Goal: Information Seeking & Learning: Learn about a topic

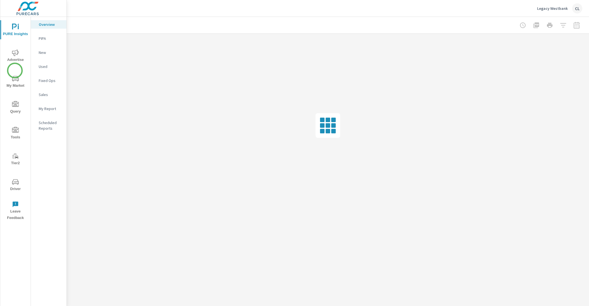
click at [15, 74] on button "My Market" at bounding box center [15, 81] width 30 height 19
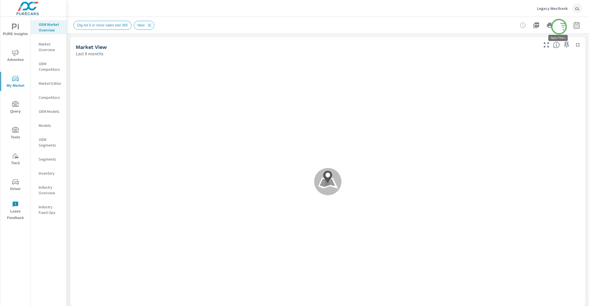
scroll to position [0, 0]
click at [560, 26] on icon "button" at bounding box center [563, 25] width 7 height 7
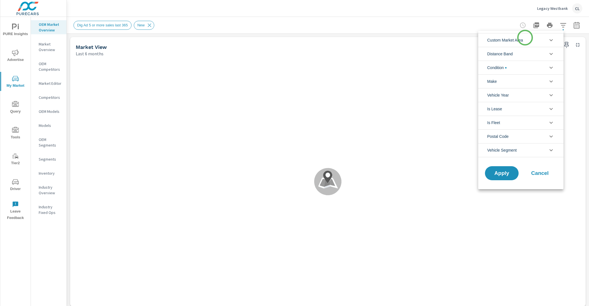
click at [525, 38] on li "Custom Market Area" at bounding box center [520, 40] width 85 height 14
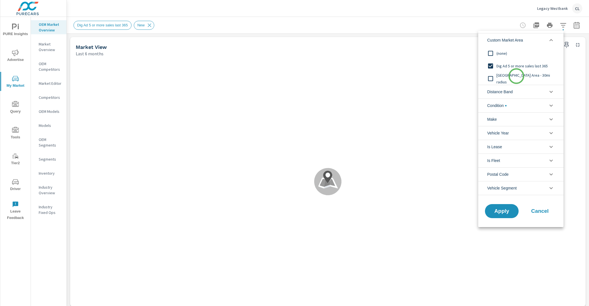
click at [517, 76] on span "New Market Area - 30mi radius" at bounding box center [527, 78] width 61 height 13
click at [502, 209] on span "Apply" at bounding box center [501, 210] width 23 height 5
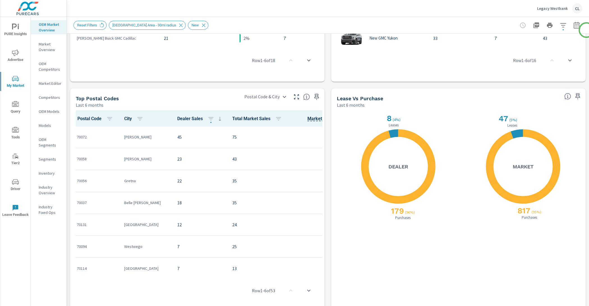
scroll to position [460, 0]
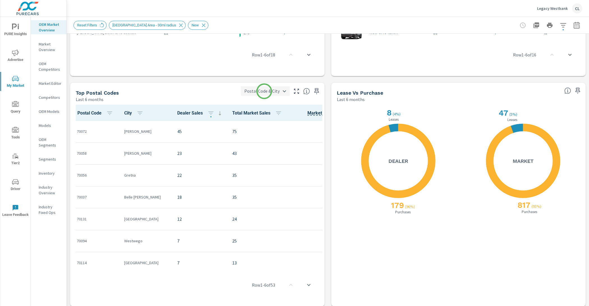
click at [264, 91] on body "PURE Insights Advertise My Market Query Tools Tier2 Driver Leave Feedback OEM M…" at bounding box center [294, 153] width 589 height 306
click at [217, 90] on div at bounding box center [294, 153] width 589 height 306
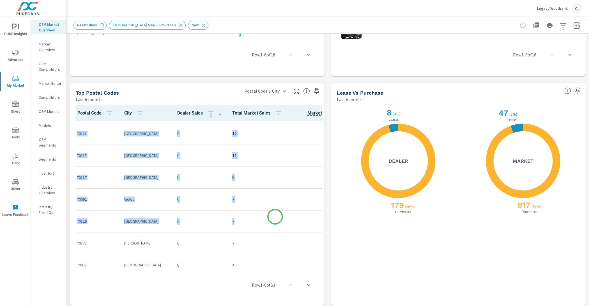
scroll to position [1010, 0]
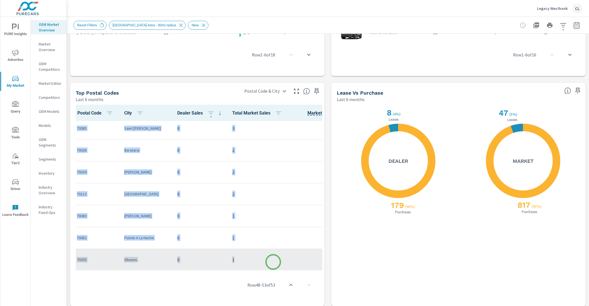
drag, startPoint x: 74, startPoint y: 131, endPoint x: 273, endPoint y: 262, distance: 238.2
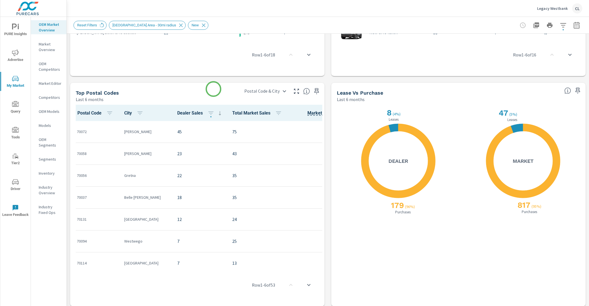
click at [213, 89] on div "Top Postal Codes Last 6 months" at bounding box center [154, 93] width 169 height 20
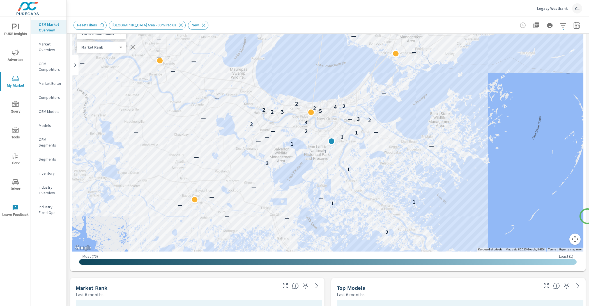
scroll to position [27, 0]
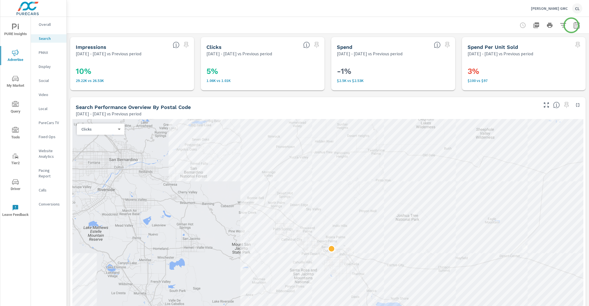
click at [575, 25] on icon "button" at bounding box center [577, 26] width 4 height 2
select select "Previous period"
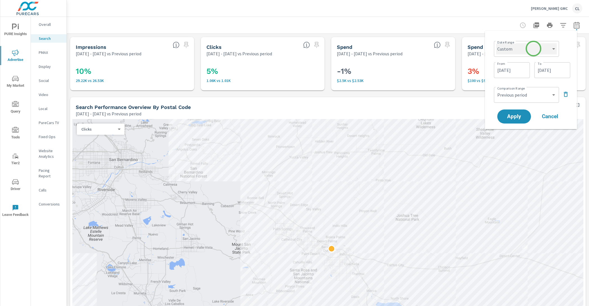
click at [530, 52] on select "Custom Yesterday Last week Last 7 days Last 14 days Last 30 days Last 45 days L…" at bounding box center [526, 48] width 61 height 11
click at [496, 43] on select "Custom Yesterday Last week Last 7 days Last 14 days Last 30 days Last 45 days L…" at bounding box center [526, 48] width 61 height 11
select select "Last 30 days"
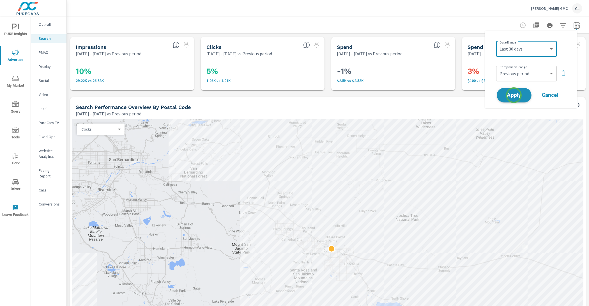
click at [514, 95] on span "Apply" at bounding box center [514, 95] width 23 height 5
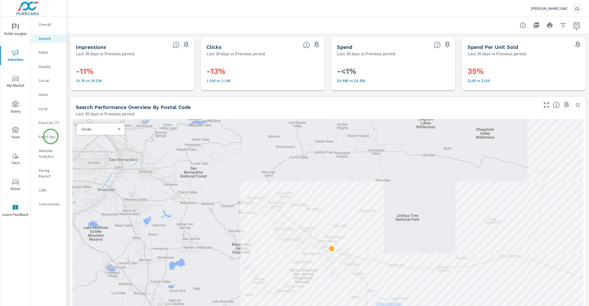
click at [51, 136] on p "Fixed Ops" at bounding box center [50, 137] width 23 height 6
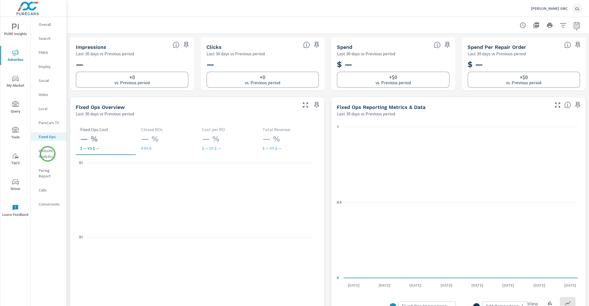
click at [45, 153] on p "Website Analytics" at bounding box center [50, 153] width 23 height 11
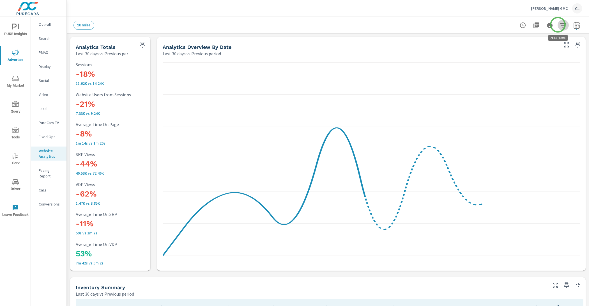
click at [560, 25] on icon "button" at bounding box center [563, 25] width 6 height 4
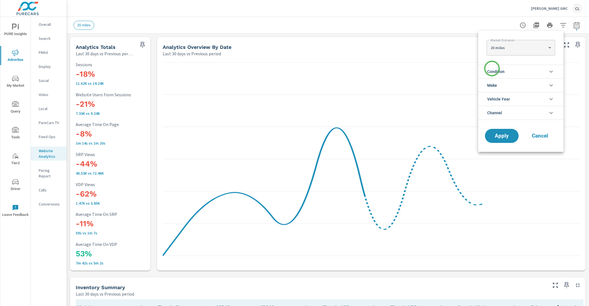
click at [491, 71] on span "Condition" at bounding box center [495, 71] width 17 height 13
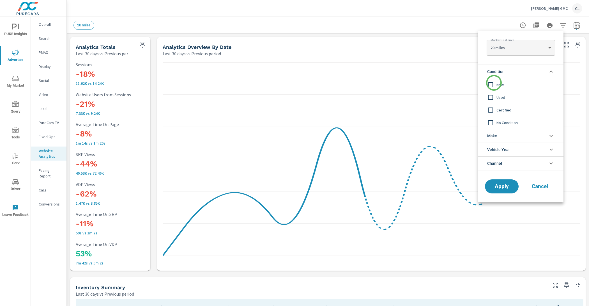
click at [494, 83] on input "filter options" at bounding box center [491, 85] width 12 height 12
click at [502, 133] on li "Make" at bounding box center [520, 136] width 85 height 14
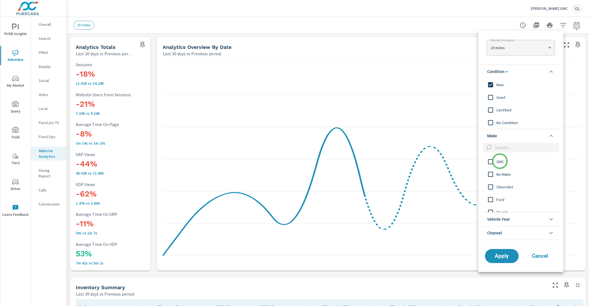
click at [500, 161] on span "GMC" at bounding box center [527, 161] width 61 height 7
click at [499, 259] on button "Apply" at bounding box center [502, 256] width 35 height 15
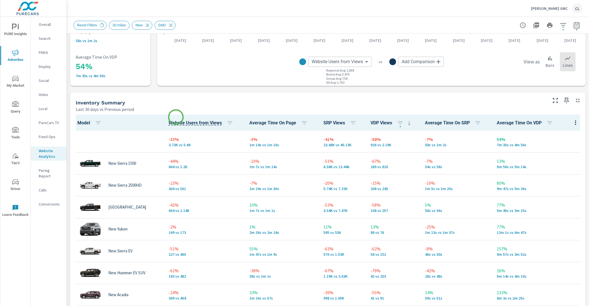
scroll to position [223, 0]
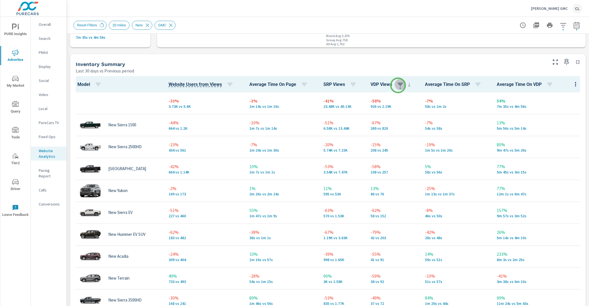
click at [398, 85] on icon "button" at bounding box center [400, 84] width 7 height 7
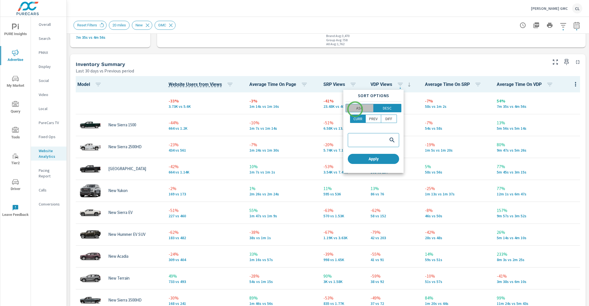
click at [355, 109] on span "ASC" at bounding box center [360, 108] width 24 height 6
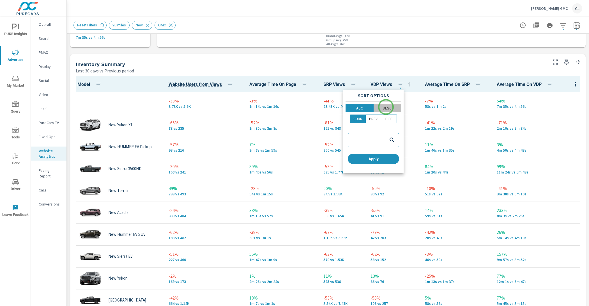
click at [386, 107] on p "DESC" at bounding box center [387, 108] width 9 height 6
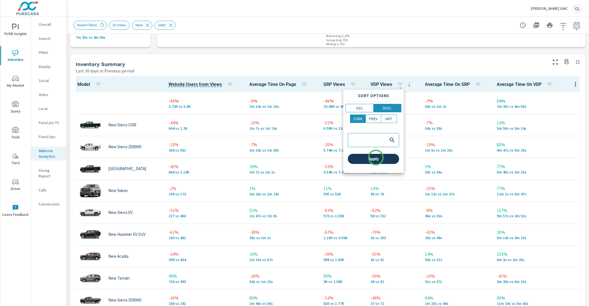
click at [376, 157] on span "Apply" at bounding box center [373, 158] width 47 height 5
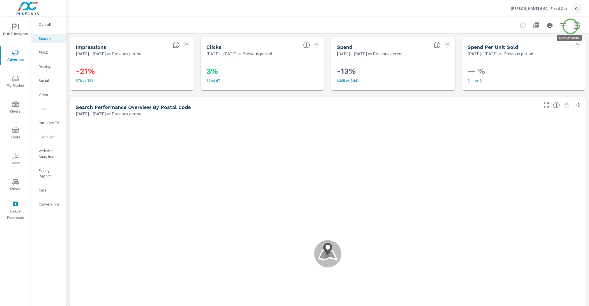
click at [573, 26] on icon "button" at bounding box center [576, 25] width 7 height 7
select select "Previous period"
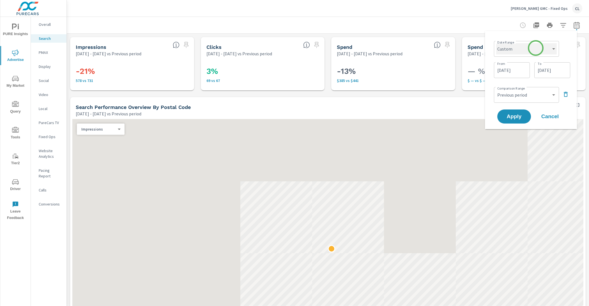
click at [535, 49] on select "Custom Yesterday Last week Last 7 days Last 14 days Last 30 days Last 45 days L…" at bounding box center [526, 48] width 61 height 11
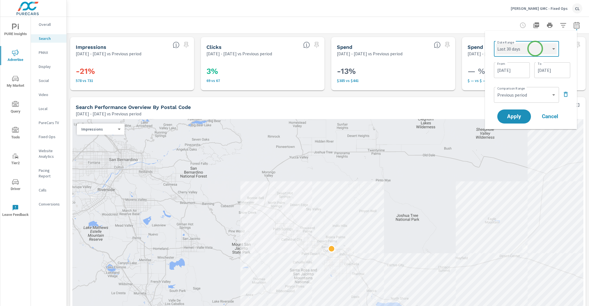
click at [496, 43] on select "Custom Yesterday Last week Last 7 days Last 14 days Last 30 days Last 45 days L…" at bounding box center [526, 48] width 61 height 11
select select "Last 30 days"
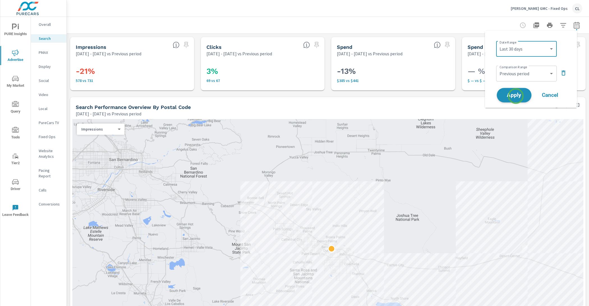
click at [516, 96] on span "Apply" at bounding box center [514, 95] width 23 height 5
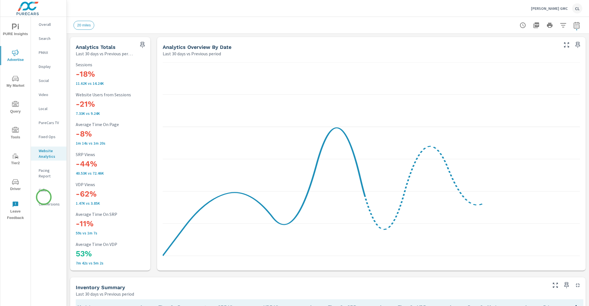
click at [44, 201] on p "Conversions" at bounding box center [50, 204] width 23 height 6
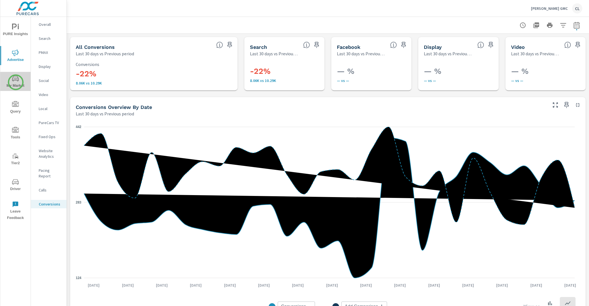
click at [16, 82] on span "My Market" at bounding box center [15, 82] width 27 height 14
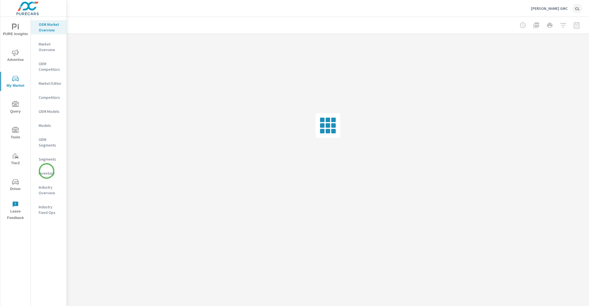
click at [47, 171] on p "Inventory" at bounding box center [50, 173] width 23 height 6
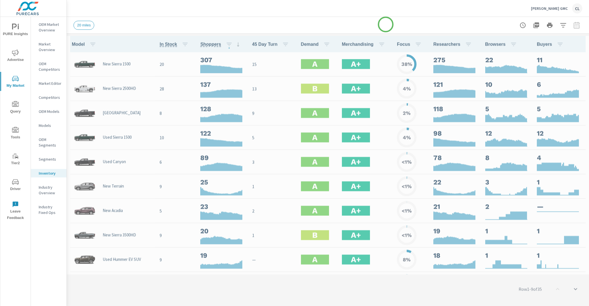
scroll to position [0, 0]
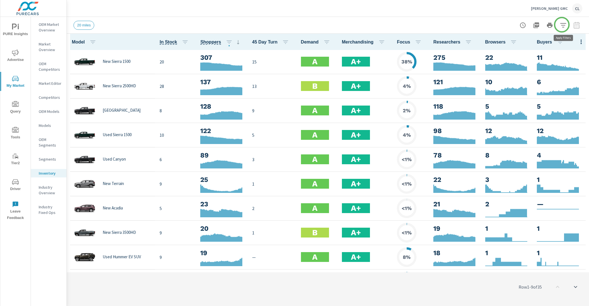
click at [563, 23] on icon "button" at bounding box center [563, 25] width 6 height 4
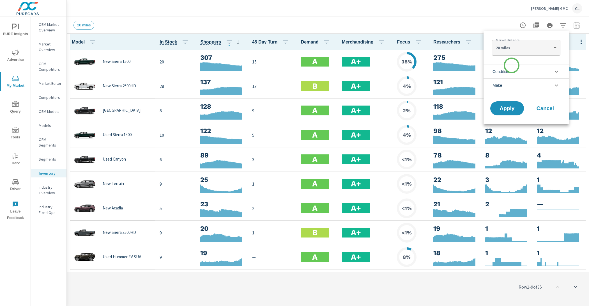
click at [511, 68] on li "Condition" at bounding box center [526, 72] width 85 height 14
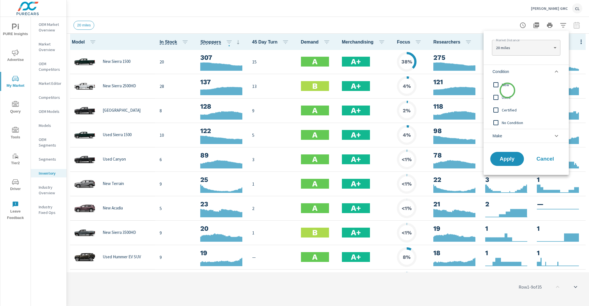
click at [508, 90] on div "New" at bounding box center [526, 84] width 84 height 13
click at [512, 137] on li "Make" at bounding box center [526, 136] width 85 height 14
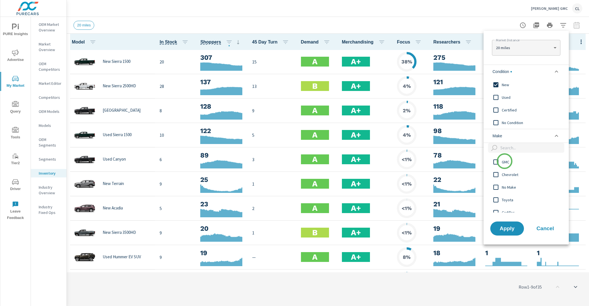
click at [505, 162] on span "GMC" at bounding box center [532, 162] width 61 height 7
click at [505, 226] on span "Apply" at bounding box center [507, 228] width 23 height 5
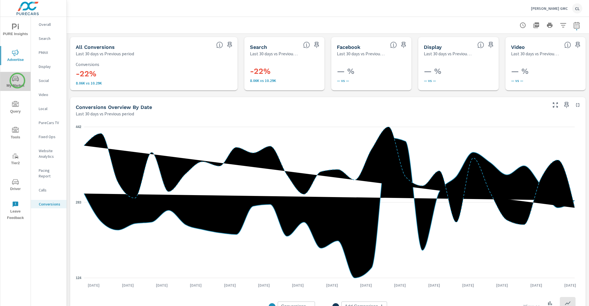
click at [17, 81] on icon "nav menu" at bounding box center [15, 78] width 7 height 7
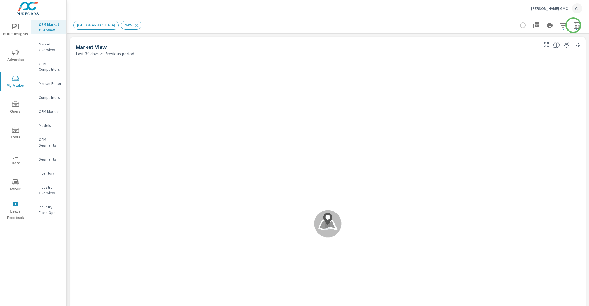
click at [574, 25] on icon "button" at bounding box center [577, 25] width 6 height 7
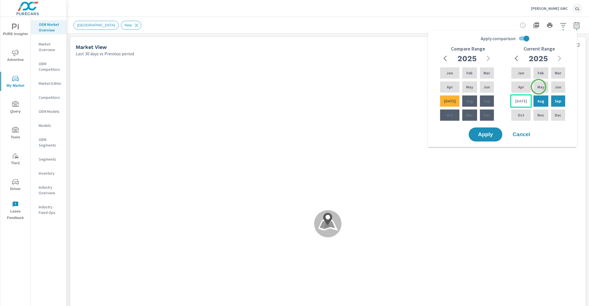
drag, startPoint x: 539, startPoint y: 87, endPoint x: 527, endPoint y: 96, distance: 14.8
click at [538, 87] on p "May" at bounding box center [541, 87] width 7 height 6
click at [524, 100] on div "Jul" at bounding box center [521, 100] width 22 height 13
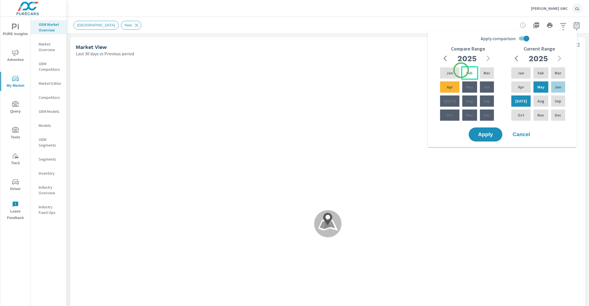
click at [461, 70] on div "Feb" at bounding box center [469, 72] width 17 height 13
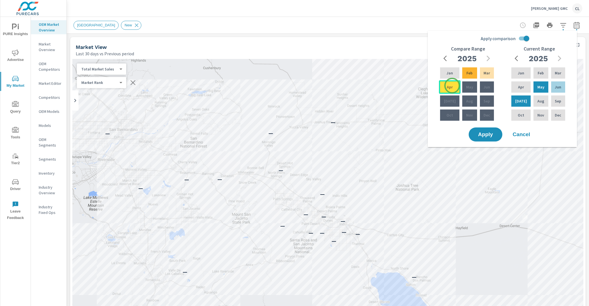
click at [452, 86] on div "Apr" at bounding box center [450, 86] width 22 height 13
click at [490, 135] on span "Apply" at bounding box center [485, 134] width 23 height 5
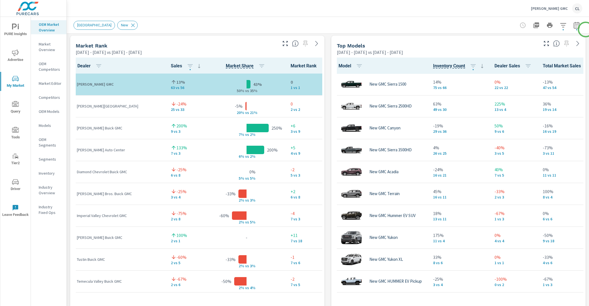
scroll to position [377, 0]
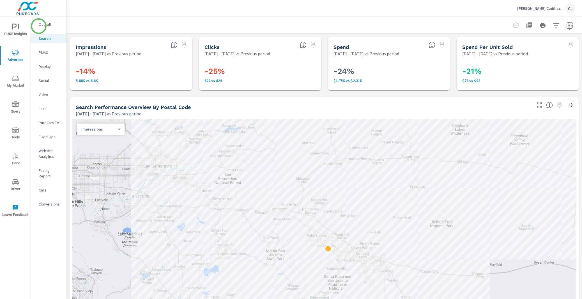
click at [39, 26] on p "Overall" at bounding box center [50, 25] width 23 height 6
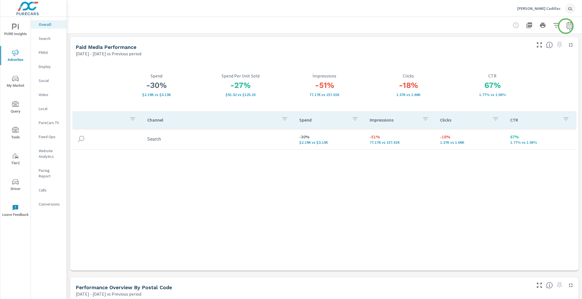
click at [566, 25] on icon "button" at bounding box center [569, 25] width 7 height 7
select select "Previous period"
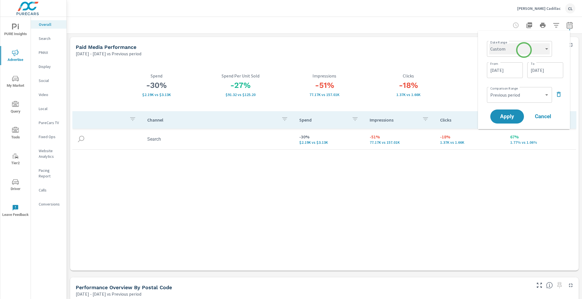
click at [520, 52] on select "Custom [DATE] Last week Last 7 days Last 14 days Last 30 days Last 45 days Last…" at bounding box center [519, 48] width 61 height 11
click at [489, 43] on select "Custom [DATE] Last week Last 7 days Last 14 days Last 30 days Last 45 days Last…" at bounding box center [519, 48] width 61 height 11
select select "Last 30 days"
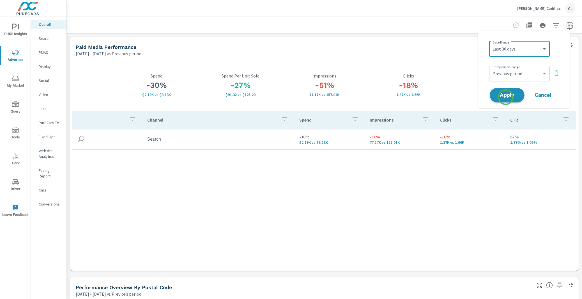
click at [506, 95] on span "Apply" at bounding box center [507, 95] width 23 height 5
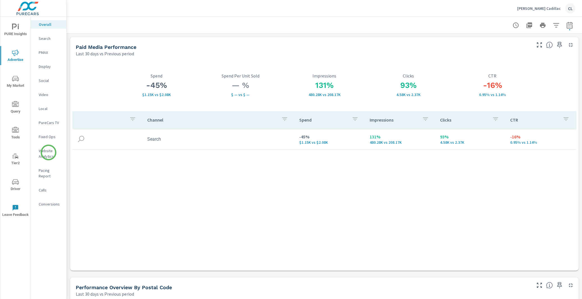
click at [49, 152] on p "Website Analytics" at bounding box center [50, 153] width 23 height 11
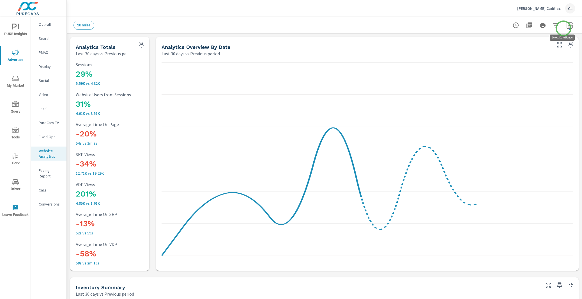
click at [564, 28] on button "button" at bounding box center [569, 25] width 11 height 11
select select "Last 30 days"
select select "Previous period"
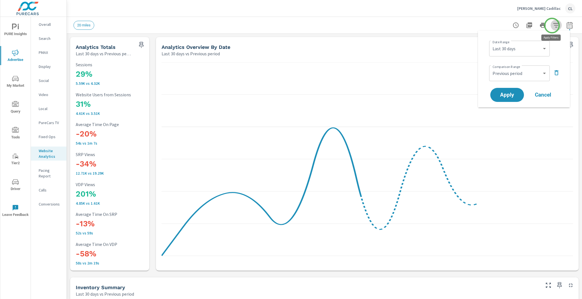
click at [553, 26] on icon "button" at bounding box center [556, 25] width 7 height 7
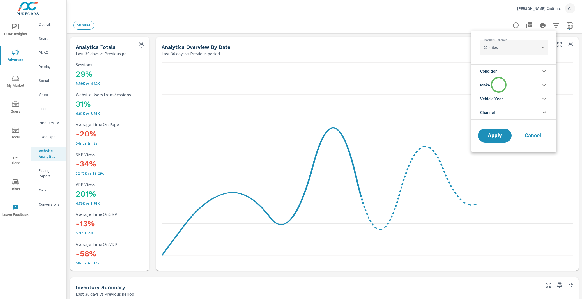
scroll to position [0, 0]
click at [495, 73] on span "Condition" at bounding box center [488, 71] width 17 height 13
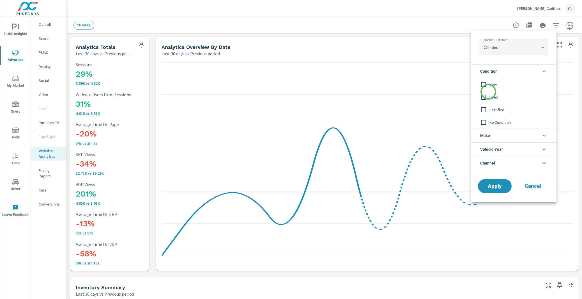
click at [488, 92] on input "filter options" at bounding box center [484, 97] width 12 height 12
click at [488, 84] on input "filter options" at bounding box center [484, 85] width 12 height 12
click at [488, 94] on input "filter options" at bounding box center [484, 97] width 12 height 12
click at [493, 134] on li "Make" at bounding box center [513, 136] width 85 height 14
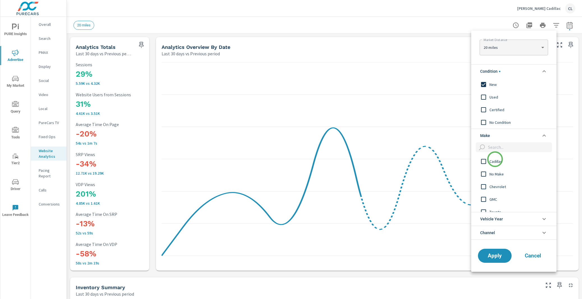
click at [495, 163] on span "Cadillac" at bounding box center [520, 161] width 61 height 7
click at [494, 258] on span "Apply" at bounding box center [494, 255] width 23 height 5
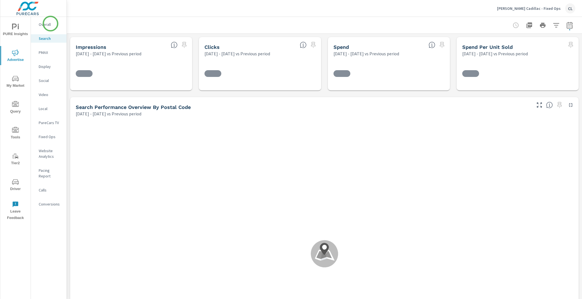
click at [51, 24] on p "Overall" at bounding box center [50, 25] width 23 height 6
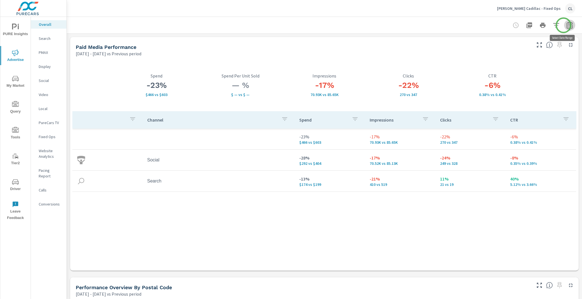
click at [566, 25] on icon "button" at bounding box center [569, 25] width 7 height 7
select select "Previous period"
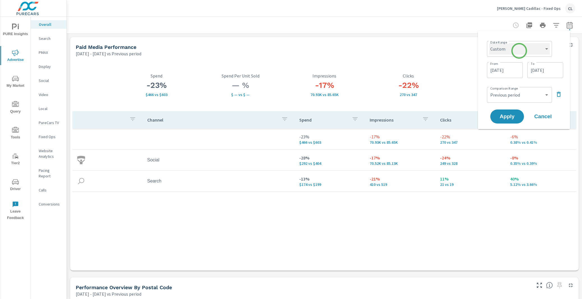
click at [519, 51] on select "Custom [DATE] Last week Last 7 days Last 14 days Last 30 days Last 45 days Last…" at bounding box center [519, 48] width 61 height 11
click at [489, 43] on select "Custom [DATE] Last week Last 7 days Last 14 days Last 30 days Last 45 days Last…" at bounding box center [519, 48] width 61 height 11
select select "Last 30 days"
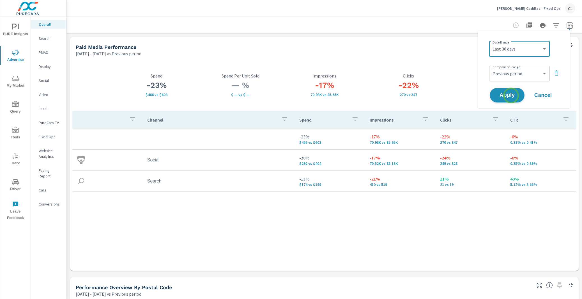
click at [511, 95] on span "Apply" at bounding box center [507, 95] width 23 height 5
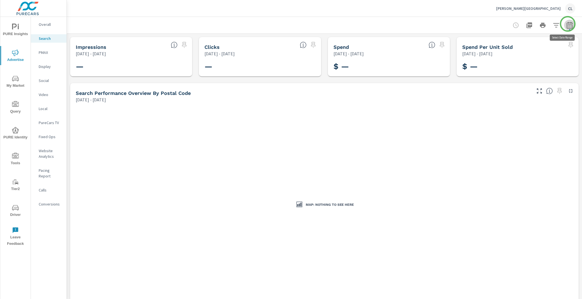
click at [568, 24] on button "button" at bounding box center [569, 25] width 11 height 11
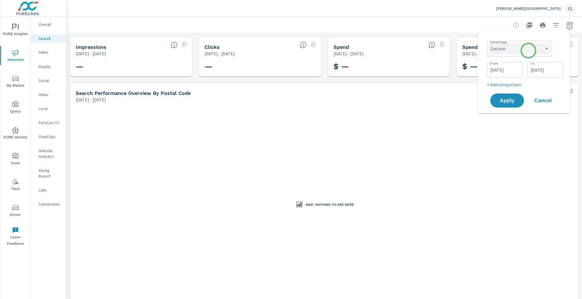
click at [528, 50] on select "Custom [DATE] Last week Last 7 days Last 14 days Last 30 days Last 45 days Last…" at bounding box center [519, 48] width 61 height 11
click at [489, 43] on select "Custom [DATE] Last week Last 7 days Last 14 days Last 30 days Last 45 days Last…" at bounding box center [519, 48] width 61 height 11
select select "Last 30 days"
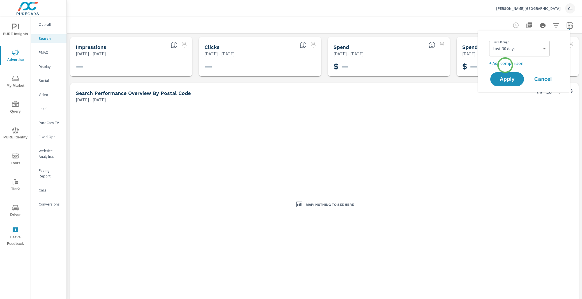
click at [505, 65] on p "+ Add comparison" at bounding box center [525, 63] width 72 height 7
select select "Previous period"
click at [506, 94] on span "Apply" at bounding box center [507, 94] width 23 height 5
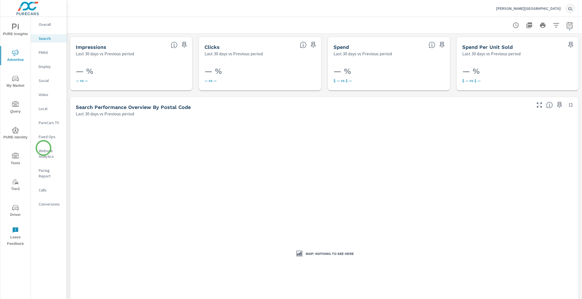
click at [43, 148] on p "Website Analytics" at bounding box center [50, 153] width 23 height 11
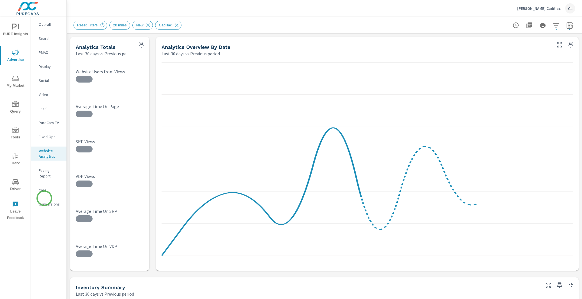
click at [45, 201] on p "Conversions" at bounding box center [50, 204] width 23 height 6
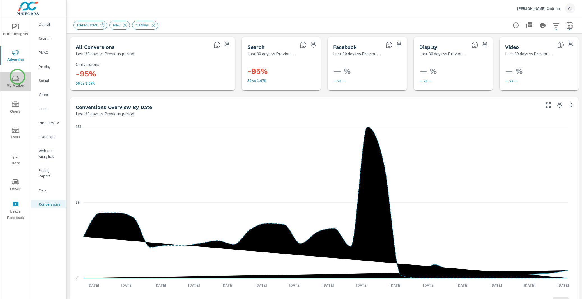
click at [17, 77] on icon "nav menu" at bounding box center [15, 78] width 7 height 5
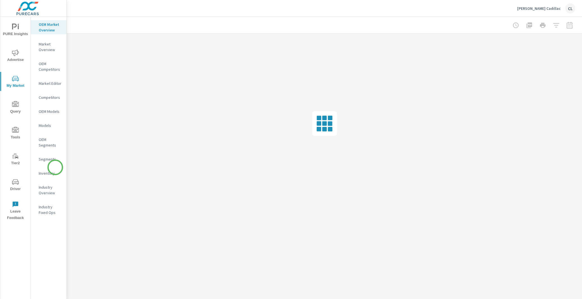
click at [41, 173] on p "Inventory" at bounding box center [50, 173] width 23 height 6
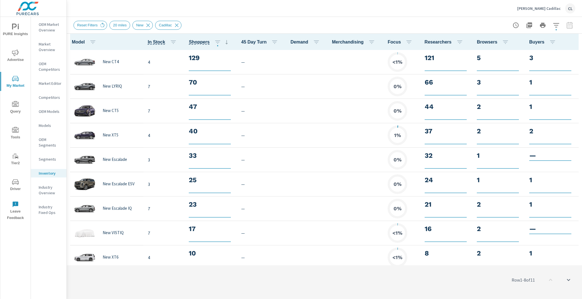
scroll to position [0, 0]
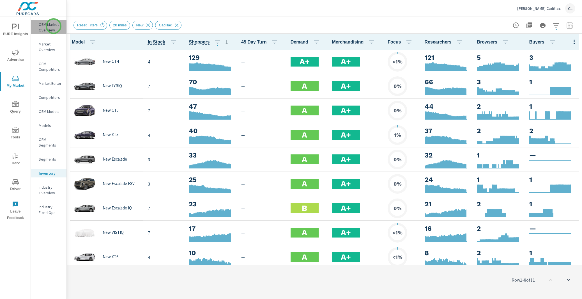
click at [54, 26] on p "OEM Market Overview" at bounding box center [50, 27] width 23 height 11
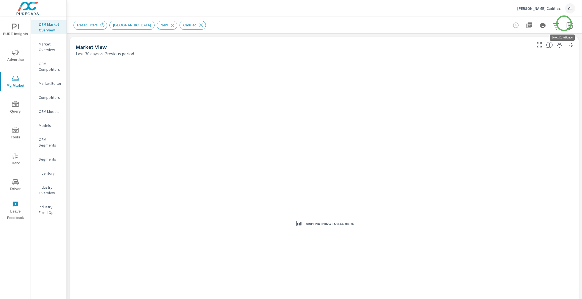
click at [566, 23] on icon "button" at bounding box center [569, 25] width 7 height 7
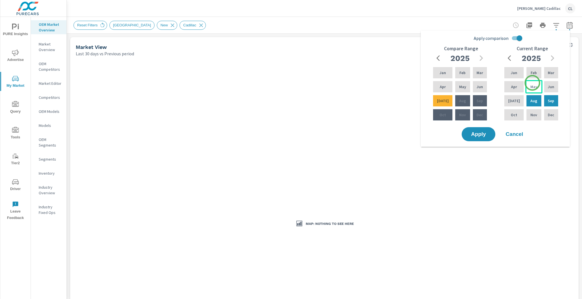
click at [533, 83] on div "May" at bounding box center [534, 86] width 17 height 13
click at [515, 100] on p "Jul" at bounding box center [514, 101] width 12 height 6
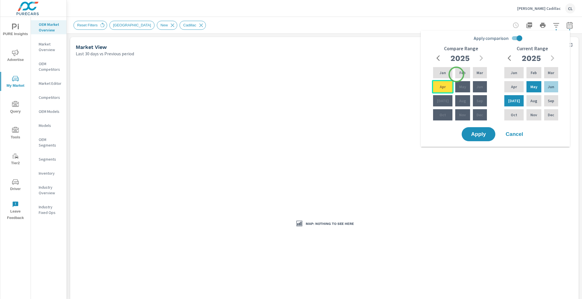
drag, startPoint x: 456, startPoint y: 74, endPoint x: 446, endPoint y: 86, distance: 15.1
click at [460, 75] on p "Feb" at bounding box center [463, 73] width 6 height 6
click at [443, 88] on p "Apr" at bounding box center [443, 87] width 6 height 6
click at [481, 135] on span "Apply" at bounding box center [478, 134] width 23 height 5
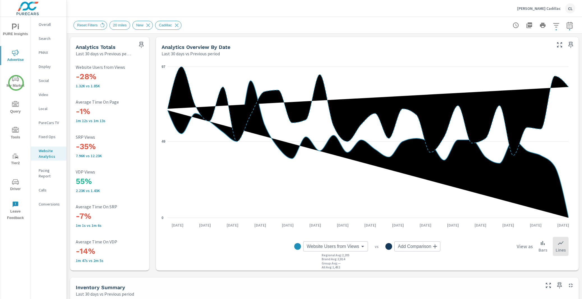
click at [16, 83] on span "My Market" at bounding box center [15, 82] width 27 height 14
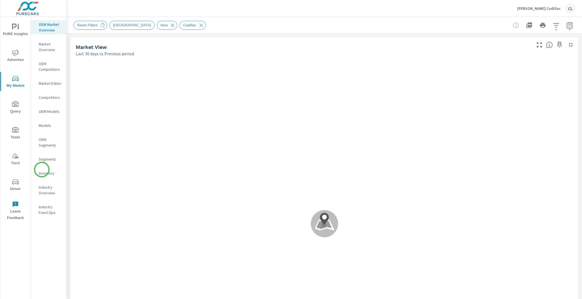
click at [42, 170] on p "Inventory" at bounding box center [50, 173] width 23 height 6
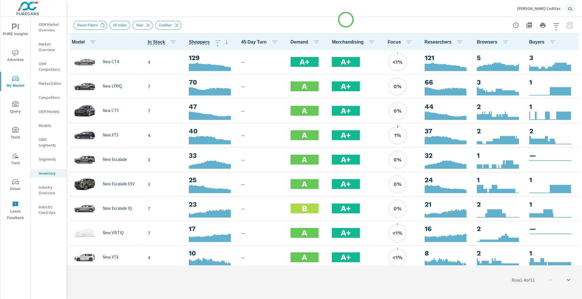
scroll to position [0, 0]
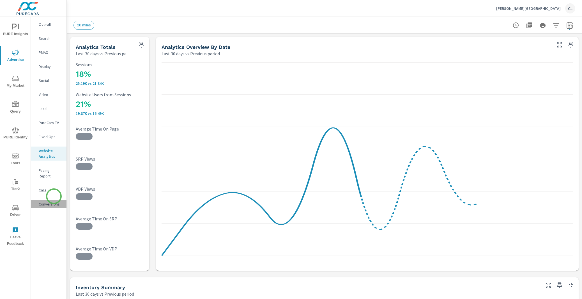
click at [54, 201] on p "Conversions" at bounding box center [50, 204] width 23 height 6
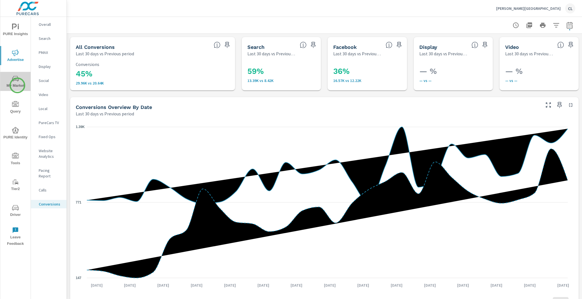
click at [17, 85] on span "My Market" at bounding box center [15, 82] width 27 height 14
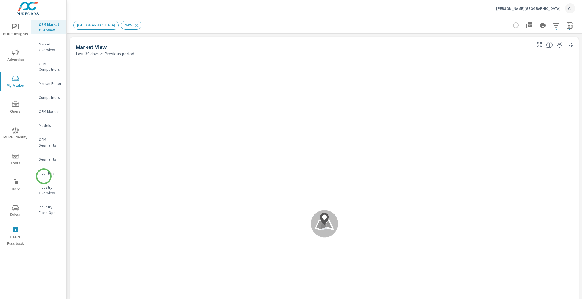
click at [44, 176] on div "Inventory" at bounding box center [49, 173] width 36 height 8
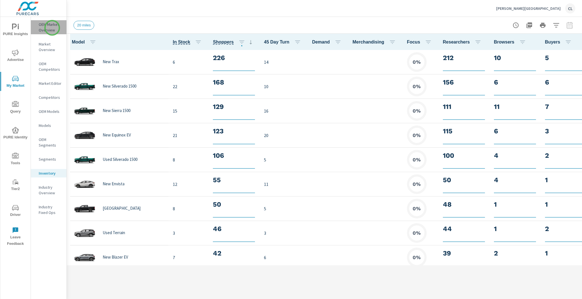
click at [52, 28] on p "OEM Market Overview" at bounding box center [50, 27] width 23 height 11
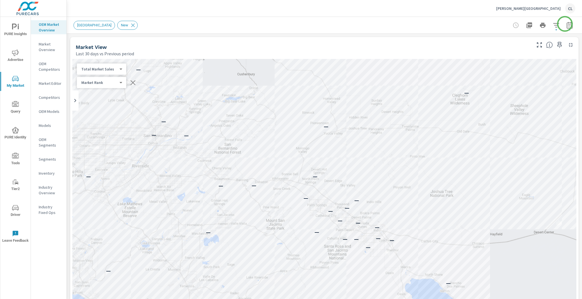
click at [567, 24] on icon "button" at bounding box center [570, 25] width 6 height 7
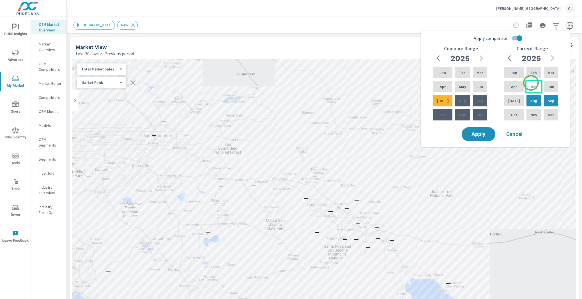
click at [531, 86] on p "May" at bounding box center [534, 87] width 7 height 6
click at [515, 97] on div "[DATE]" at bounding box center [514, 100] width 22 height 13
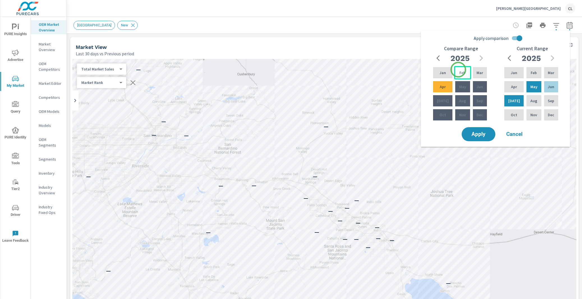
click at [460, 70] on p "Feb" at bounding box center [463, 73] width 6 height 6
click at [445, 88] on div "Apr" at bounding box center [443, 86] width 22 height 13
click at [474, 133] on span "Apply" at bounding box center [478, 134] width 23 height 5
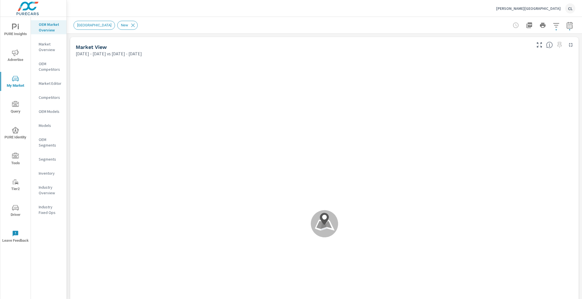
scroll to position [0, 0]
click at [553, 23] on icon "button" at bounding box center [556, 25] width 7 height 7
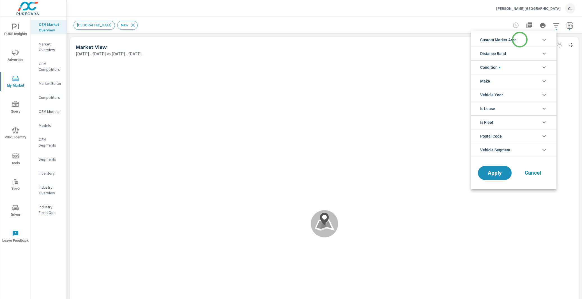
click at [520, 40] on li "Custom Market Area" at bounding box center [513, 40] width 85 height 14
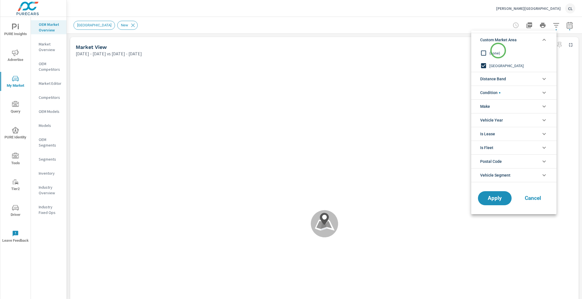
click at [491, 53] on span "(none)" at bounding box center [520, 53] width 61 height 7
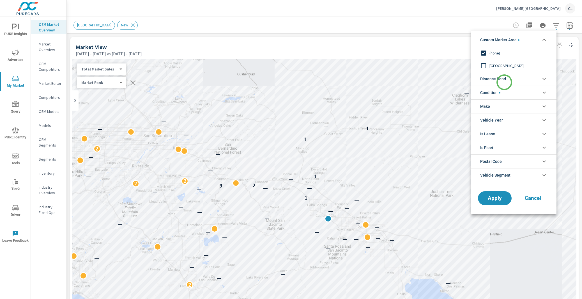
click at [504, 82] on span "Distance Band" at bounding box center [493, 78] width 26 height 13
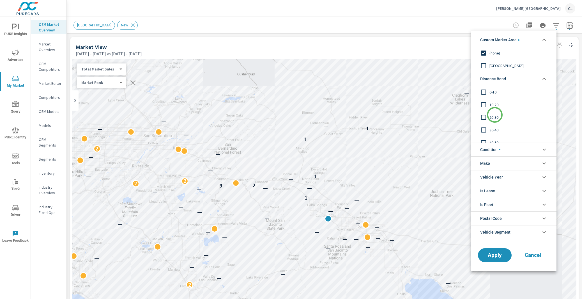
click at [495, 115] on span "20-30" at bounding box center [520, 117] width 61 height 7
click at [494, 95] on span "0-10" at bounding box center [520, 92] width 61 height 7
click at [493, 107] on span "10-20" at bounding box center [520, 104] width 61 height 7
click at [502, 151] on li "Condition" at bounding box center [513, 150] width 85 height 14
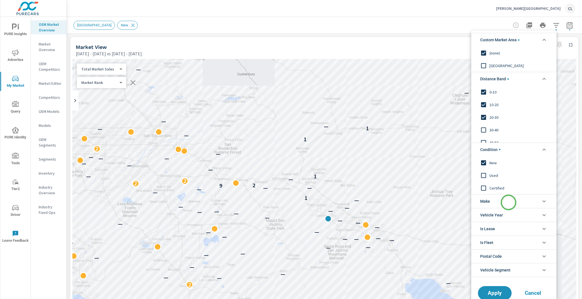
click at [509, 202] on li "Make" at bounding box center [513, 201] width 85 height 14
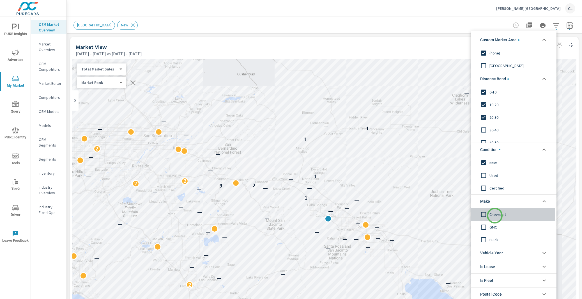
drag, startPoint x: 495, startPoint y: 215, endPoint x: 495, endPoint y: 222, distance: 6.2
click at [495, 215] on span "Chevrolet" at bounding box center [520, 214] width 61 height 7
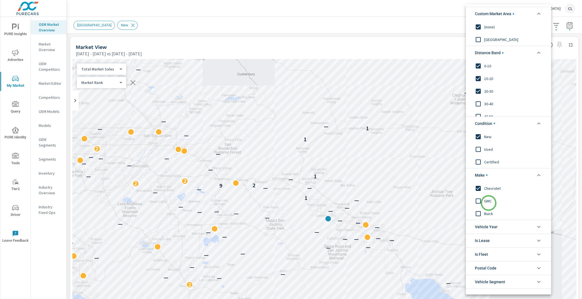
click at [488, 203] on span "GMC" at bounding box center [514, 200] width 61 height 7
click at [486, 200] on span "GMC" at bounding box center [514, 200] width 61 height 7
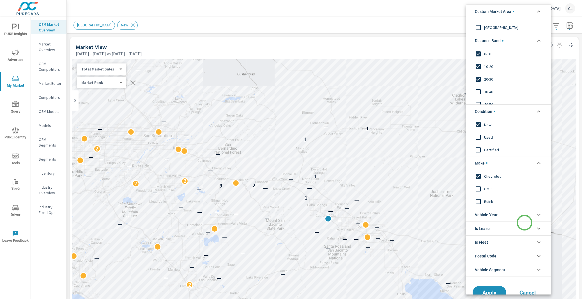
scroll to position [27, 0]
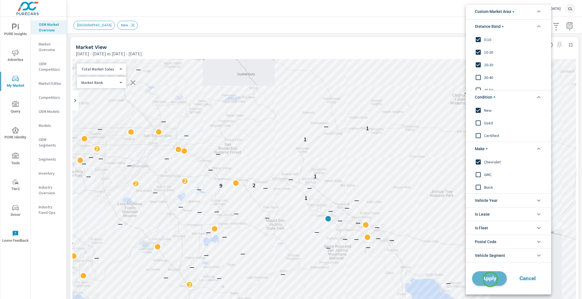
click at [490, 279] on span "Apply" at bounding box center [489, 278] width 23 height 5
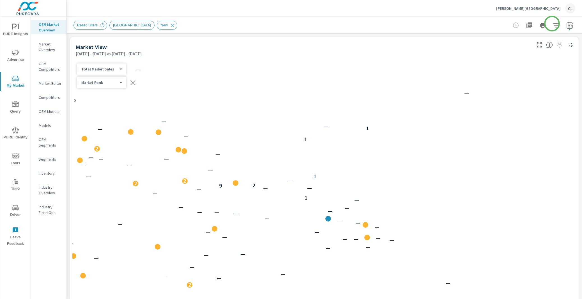
click at [553, 24] on icon "button" at bounding box center [556, 25] width 7 height 7
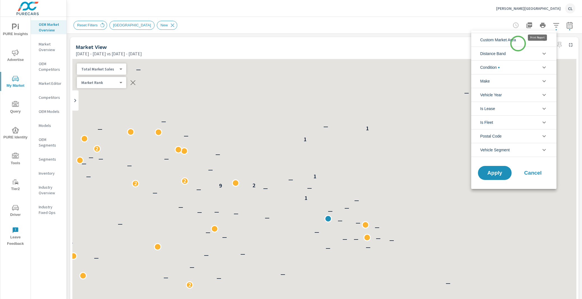
scroll to position [0, 0]
click at [516, 43] on span "Custom Market Area" at bounding box center [498, 39] width 36 height 13
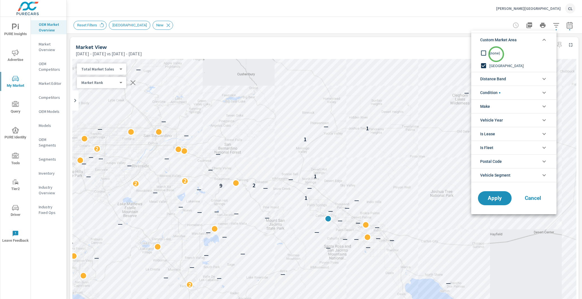
click at [496, 54] on span "(none)" at bounding box center [520, 53] width 61 height 7
click at [504, 77] on span "Distance Band" at bounding box center [493, 78] width 26 height 13
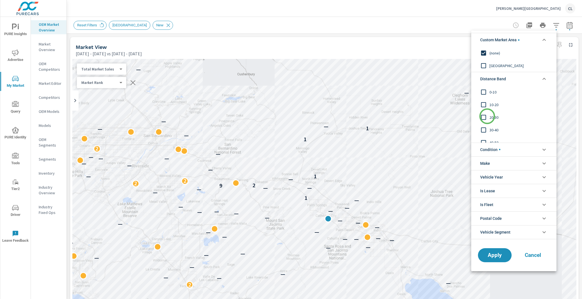
click at [487, 116] on input "filter options" at bounding box center [484, 117] width 12 height 12
click at [490, 104] on span "10-20" at bounding box center [520, 104] width 61 height 7
click at [492, 86] on div "0-10" at bounding box center [513, 92] width 84 height 13
click at [499, 148] on span "Condition" at bounding box center [490, 149] width 20 height 13
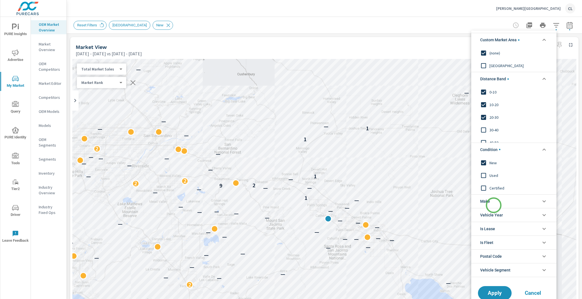
click at [494, 205] on li "Make" at bounding box center [513, 201] width 85 height 14
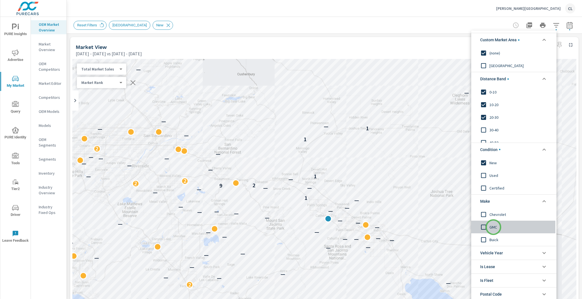
click at [494, 227] on span "GMC" at bounding box center [520, 226] width 61 height 7
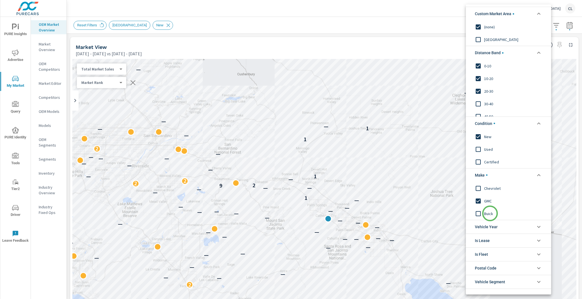
click at [490, 211] on span "Buick" at bounding box center [514, 213] width 61 height 7
click at [503, 120] on li "Condition" at bounding box center [508, 123] width 85 height 14
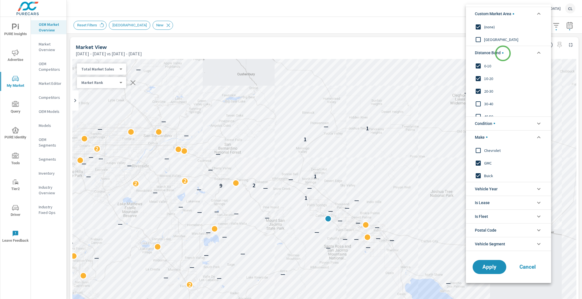
click at [503, 53] on span "filter options" at bounding box center [502, 52] width 1 height 1
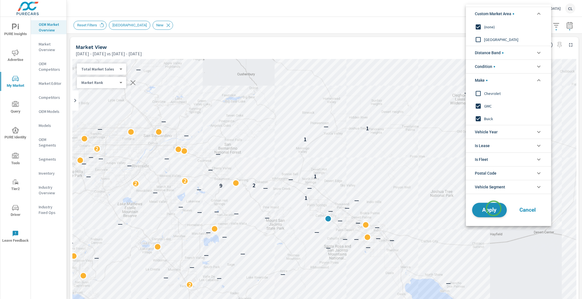
click at [494, 208] on span "Apply" at bounding box center [489, 209] width 23 height 5
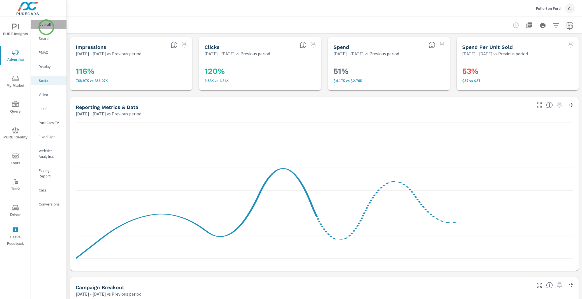
click at [46, 27] on div "Overall" at bounding box center [49, 24] width 36 height 8
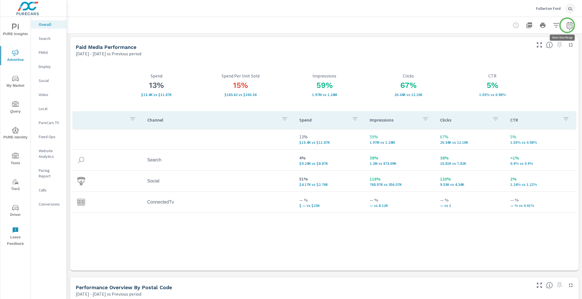
click at [566, 26] on icon "button" at bounding box center [569, 25] width 7 height 7
select select "Previous period"
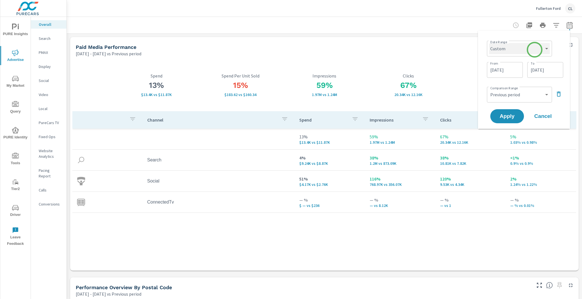
click at [528, 52] on select "Custom [DATE] Last week Last 7 days Last 14 days Last 30 days Last 45 days Last…" at bounding box center [519, 48] width 61 height 11
click at [489, 43] on select "Custom [DATE] Last week Last 7 days Last 14 days Last 30 days Last 45 days Last…" at bounding box center [519, 48] width 61 height 11
select select "Last 30 days"
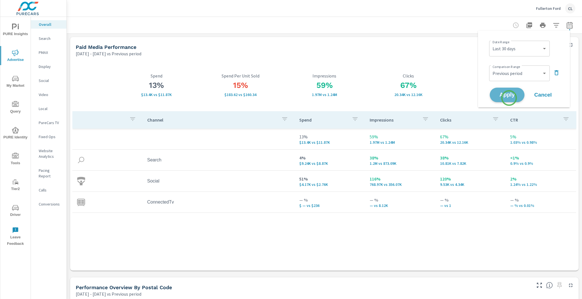
click at [509, 98] on button "Apply" at bounding box center [507, 95] width 35 height 15
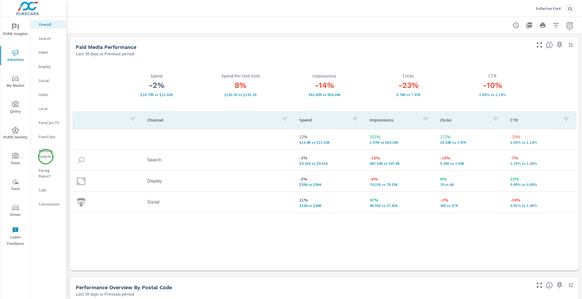
click at [46, 157] on p "Website Analytics" at bounding box center [50, 153] width 23 height 11
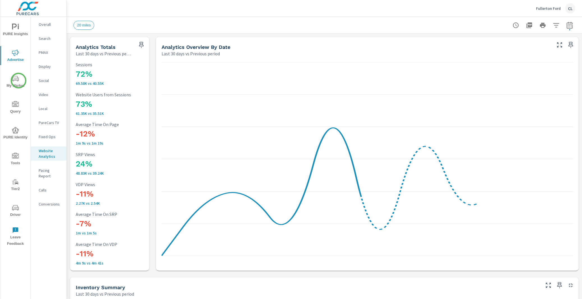
click at [18, 81] on icon "nav menu" at bounding box center [15, 78] width 7 height 7
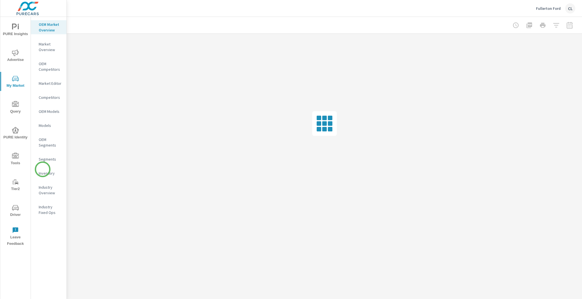
click at [43, 169] on div "Inventory" at bounding box center [49, 173] width 36 height 8
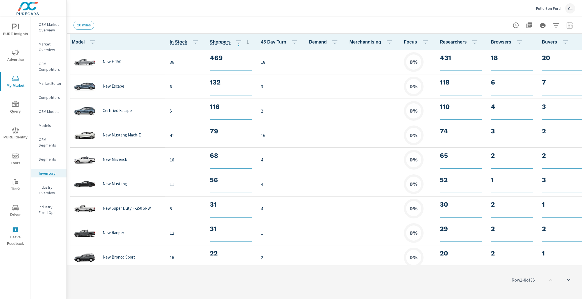
scroll to position [0, 0]
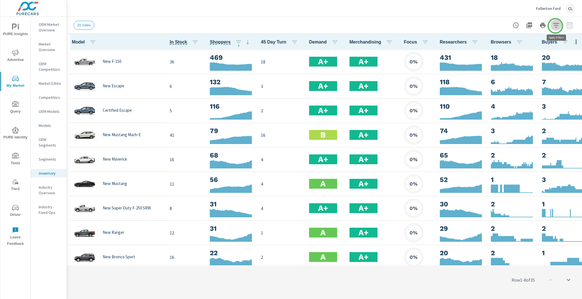
click at [556, 26] on icon "button" at bounding box center [556, 25] width 7 height 7
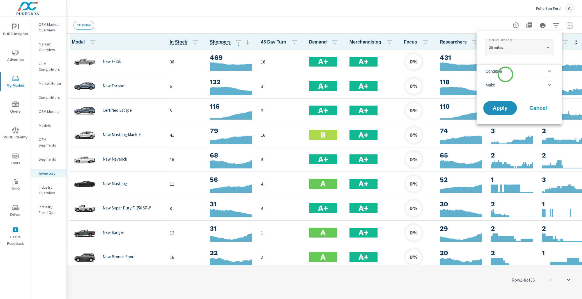
click at [506, 74] on li "Condition" at bounding box center [519, 71] width 85 height 14
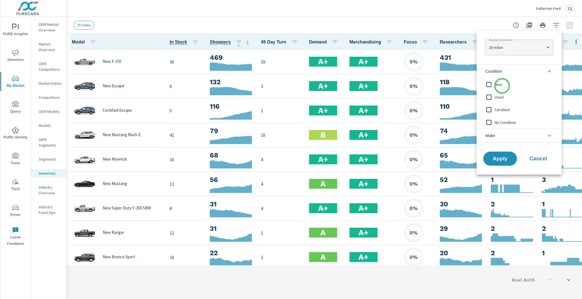
click at [500, 82] on span "New" at bounding box center [525, 84] width 61 height 7
click at [505, 137] on li "Make" at bounding box center [519, 136] width 85 height 14
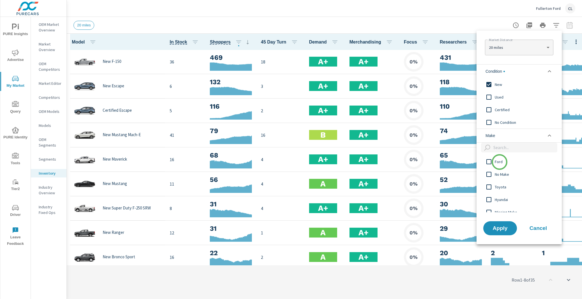
click at [499, 163] on span "Ford" at bounding box center [525, 161] width 61 height 7
click at [505, 230] on span "Apply" at bounding box center [500, 227] width 23 height 5
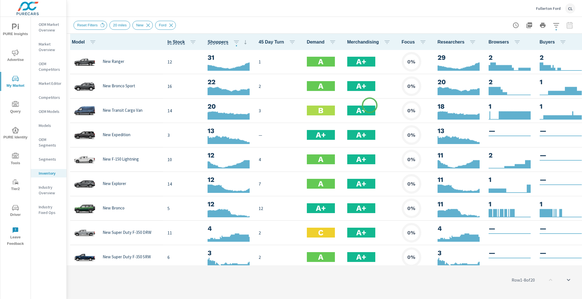
scroll to position [147, 0]
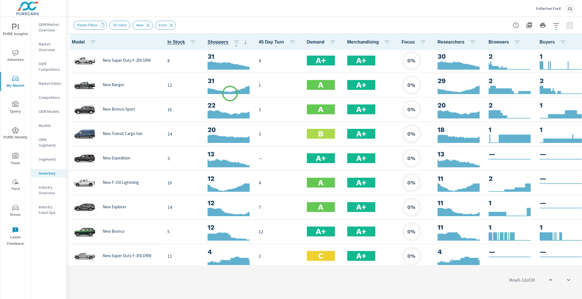
scroll to position [124, 0]
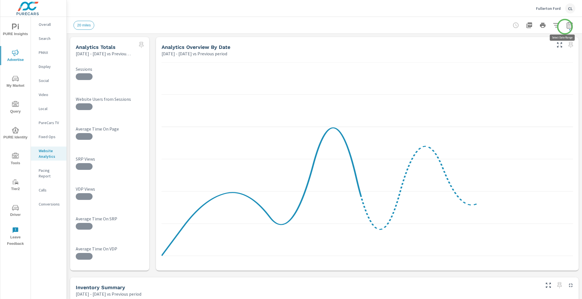
click at [566, 26] on icon "button" at bounding box center [569, 25] width 7 height 7
select select "Previous period"
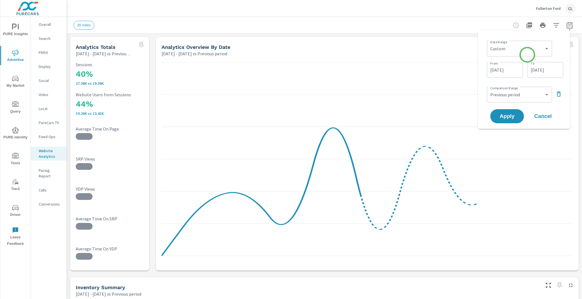
click at [527, 55] on div "Custom [DATE] Last week Last 7 days Last 14 days Last 30 days Last 45 days Last…" at bounding box center [519, 49] width 65 height 16
click at [528, 48] on select "Custom [DATE] Last week Last 7 days Last 14 days Last 30 days Last 45 days Last…" at bounding box center [519, 48] width 61 height 11
click at [489, 43] on select "Custom [DATE] Last week Last 7 days Last 14 days Last 30 days Last 45 days Last…" at bounding box center [519, 48] width 61 height 11
select select "Last 30 days"
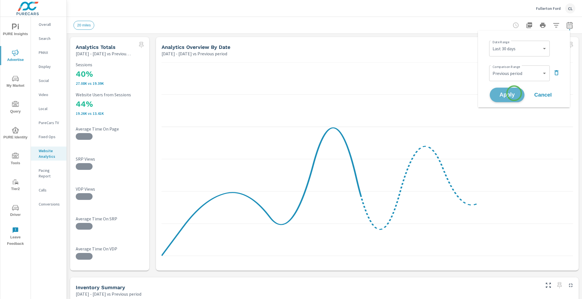
click at [514, 93] on span "Apply" at bounding box center [507, 94] width 23 height 5
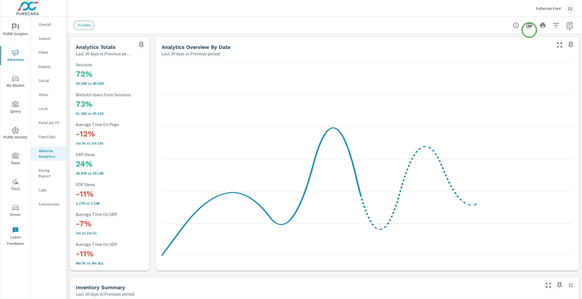
scroll to position [0, 0]
click at [553, 25] on icon "button" at bounding box center [556, 25] width 6 height 4
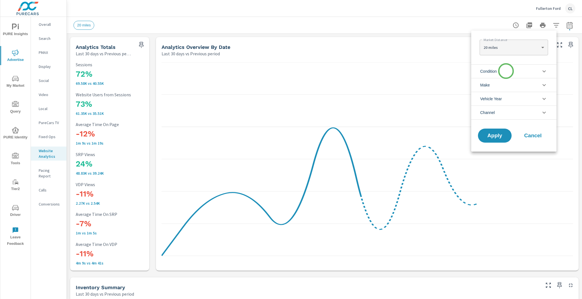
click at [506, 71] on li "Condition" at bounding box center [513, 71] width 85 height 14
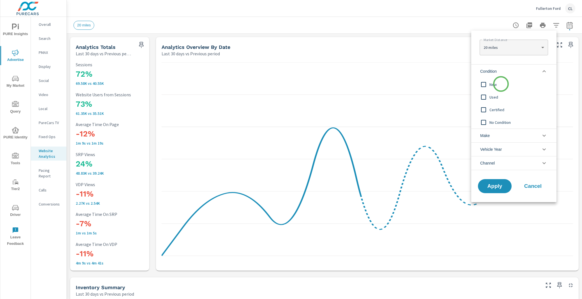
click at [501, 84] on span "New" at bounding box center [520, 84] width 61 height 7
click at [501, 133] on li "Make" at bounding box center [513, 136] width 85 height 14
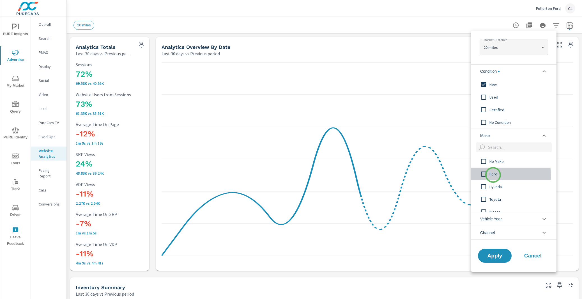
click at [493, 175] on span "Ford" at bounding box center [520, 174] width 61 height 7
click at [489, 260] on button "Apply" at bounding box center [495, 255] width 35 height 15
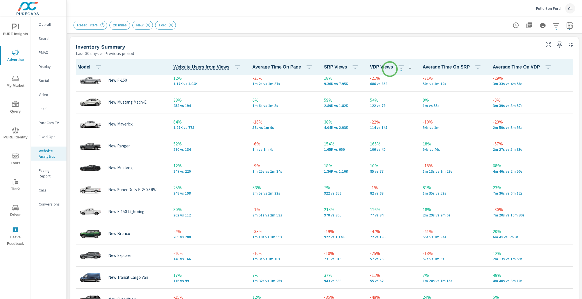
scroll to position [102, 0]
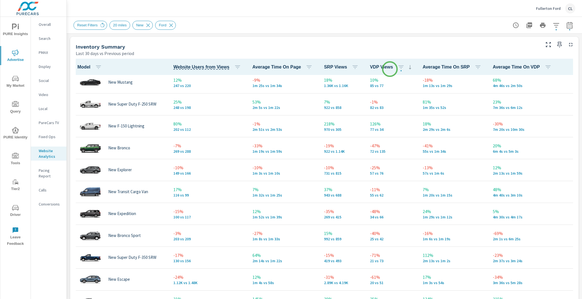
scroll to position [128, 0]
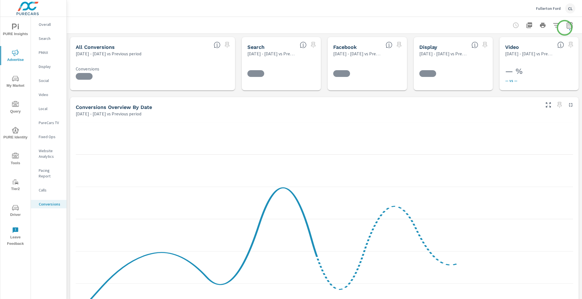
click at [566, 27] on icon "button" at bounding box center [569, 25] width 7 height 7
select select "Previous period"
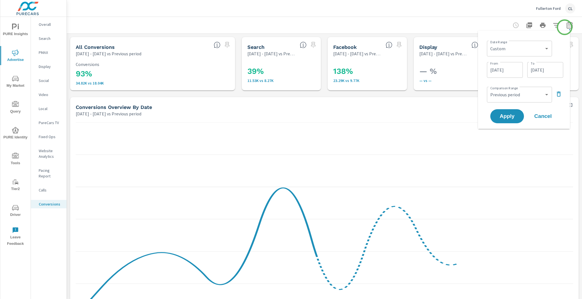
scroll to position [147, 0]
click at [510, 50] on select "Custom [DATE] Last week Last 7 days Last 14 days Last 30 days Last 45 days Last…" at bounding box center [519, 48] width 61 height 11
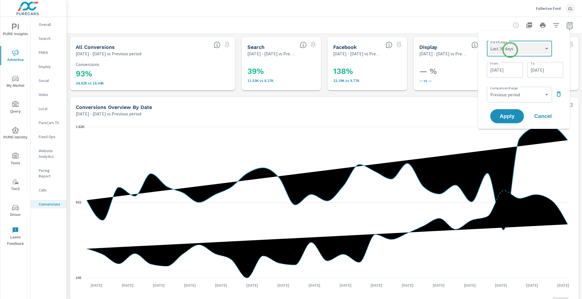
click at [489, 43] on select "Custom [DATE] Last week Last 7 days Last 14 days Last 30 days Last 45 days Last…" at bounding box center [519, 48] width 61 height 11
select select "Last 30 days"
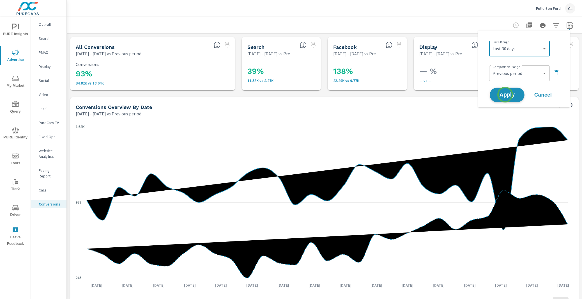
click at [505, 95] on span "Apply" at bounding box center [507, 94] width 23 height 5
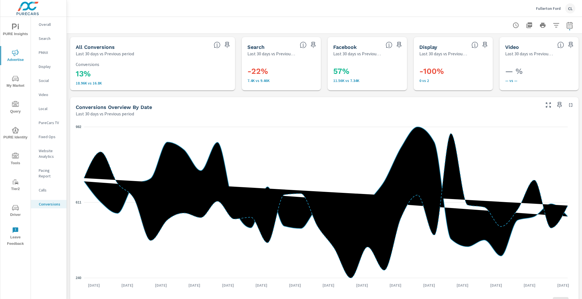
scroll to position [147, 0]
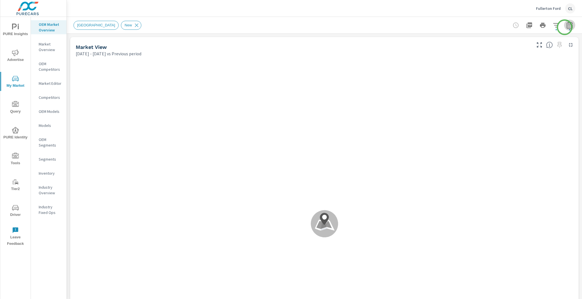
click at [566, 27] on icon "button" at bounding box center [569, 25] width 7 height 7
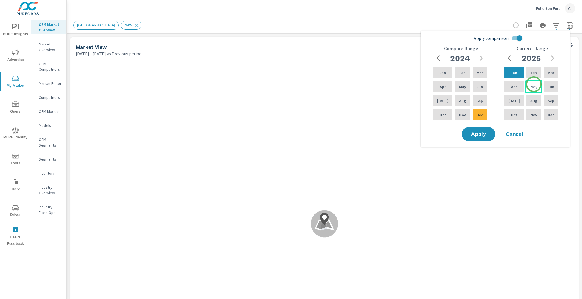
click at [534, 84] on p "May" at bounding box center [534, 87] width 7 height 6
click at [515, 99] on div "[DATE]" at bounding box center [514, 100] width 22 height 13
click at [482, 56] on icon "button" at bounding box center [481, 58] width 7 height 7
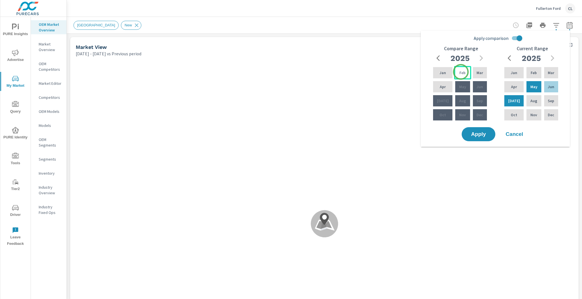
click at [461, 72] on p "Feb" at bounding box center [463, 73] width 6 height 6
click at [440, 87] on p "Apr" at bounding box center [443, 87] width 6 height 6
click at [478, 136] on span "Apply" at bounding box center [478, 134] width 23 height 5
